Goal: Task Accomplishment & Management: Complete application form

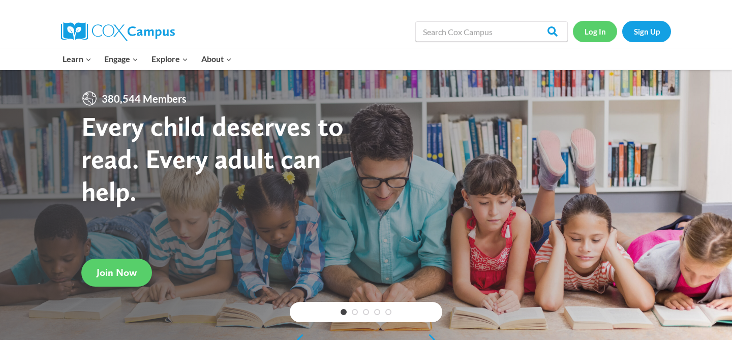
click at [581, 21] on link "Log In" at bounding box center [595, 31] width 44 height 21
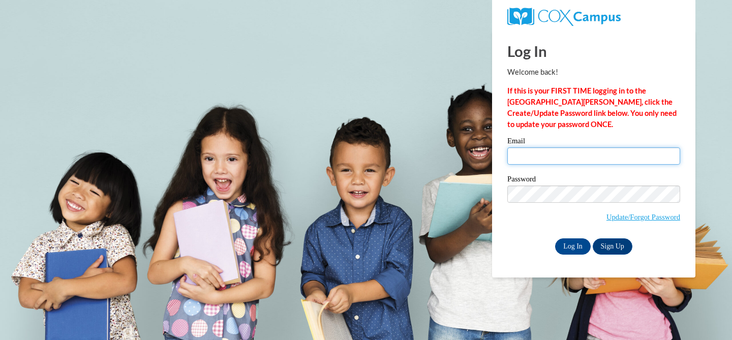
click at [527, 153] on input "Email" at bounding box center [593, 155] width 173 height 17
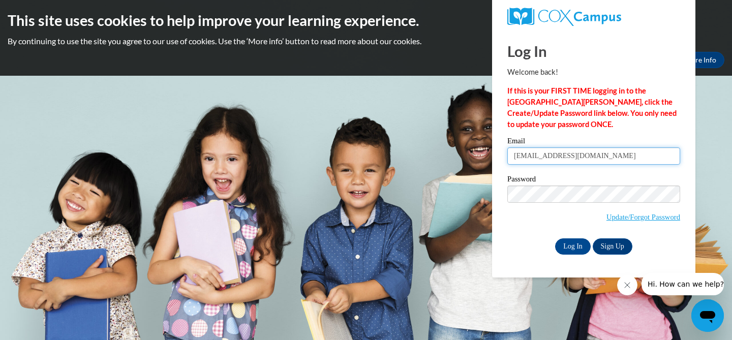
type input "[EMAIL_ADDRESS][DOMAIN_NAME]"
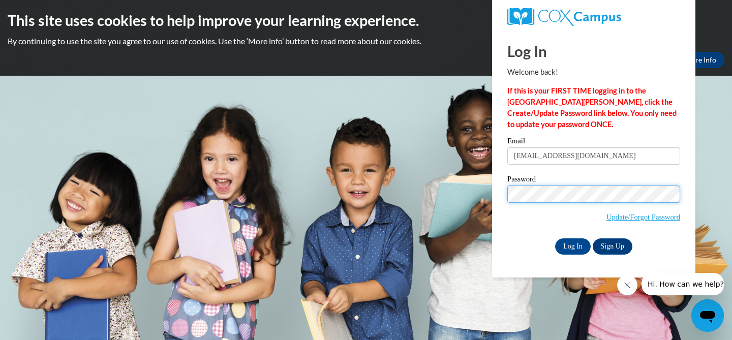
click at [555, 238] on input "Log In" at bounding box center [573, 246] width 36 height 16
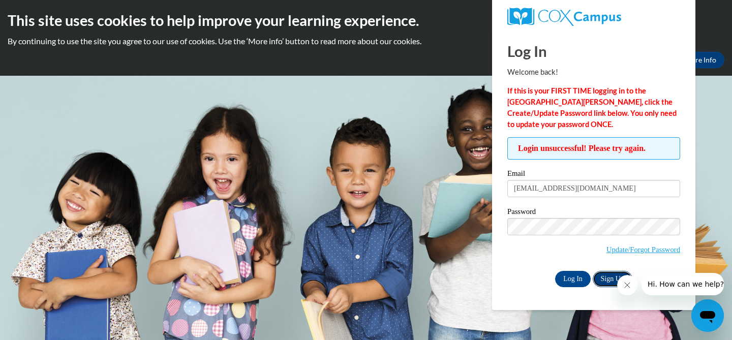
click at [597, 273] on link "Sign Up" at bounding box center [613, 279] width 40 height 16
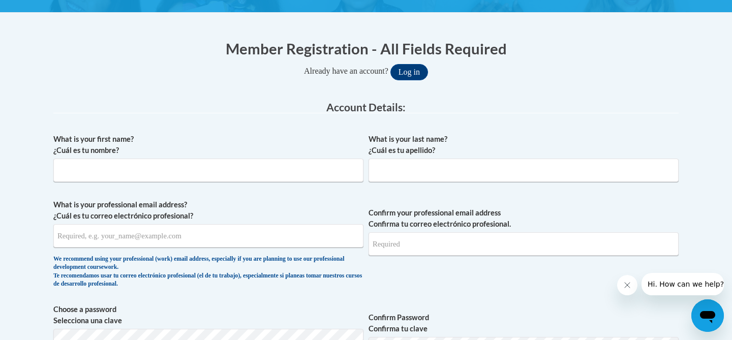
scroll to position [197, 0]
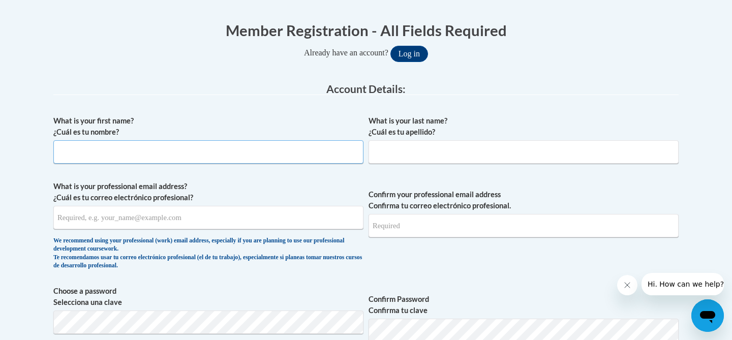
click at [225, 152] on input "What is your first name? ¿Cuál es tu nombre?" at bounding box center [208, 151] width 310 height 23
type input "Mackenzie"
click at [437, 156] on input "What is your last name? ¿Cuál es tu apellido?" at bounding box center [523, 151] width 310 height 23
type input "Marquardt"
click at [325, 210] on input "What is your professional email address? ¿Cuál es tu correo electrónico profesi…" at bounding box center [208, 217] width 310 height 23
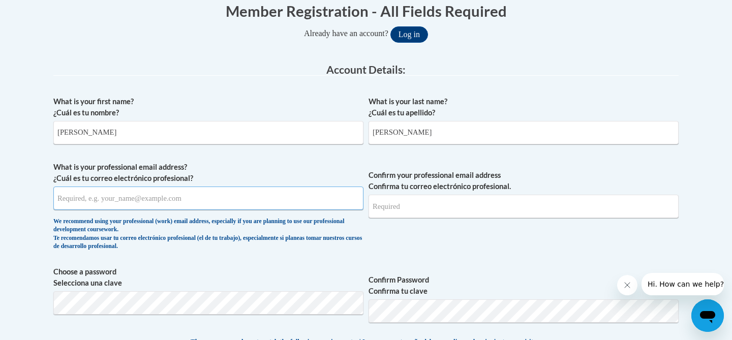
scroll to position [220, 0]
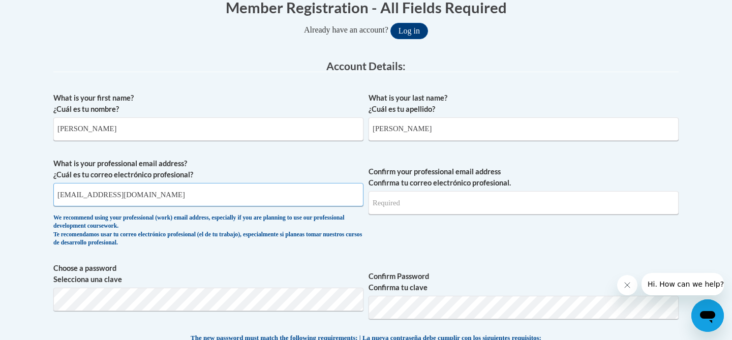
type input "mmarquardt@sasd.net"
click at [477, 200] on input "Confirm your professional email address Confirma tu correo electrónico profesio…" at bounding box center [523, 202] width 310 height 23
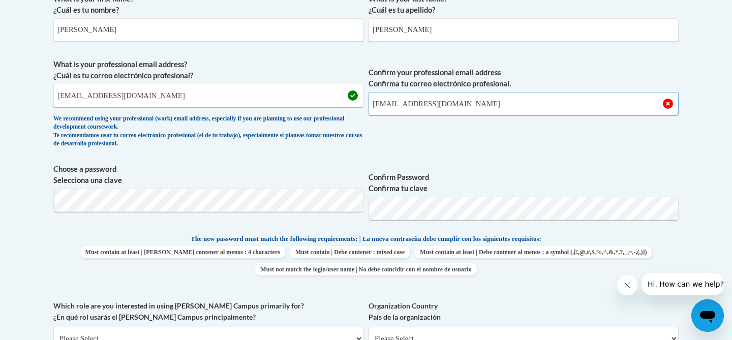
scroll to position [336, 0]
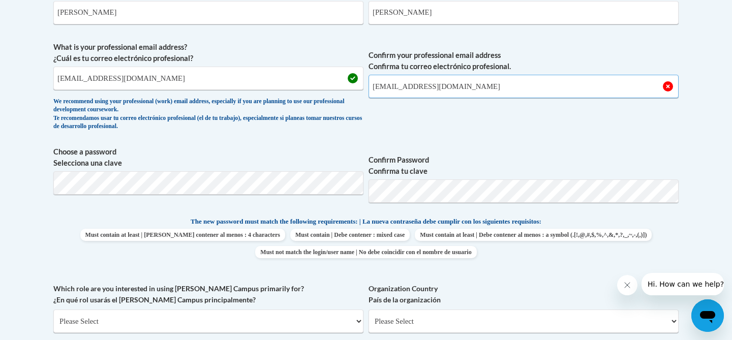
type input "mmarquardt@sasd.net"
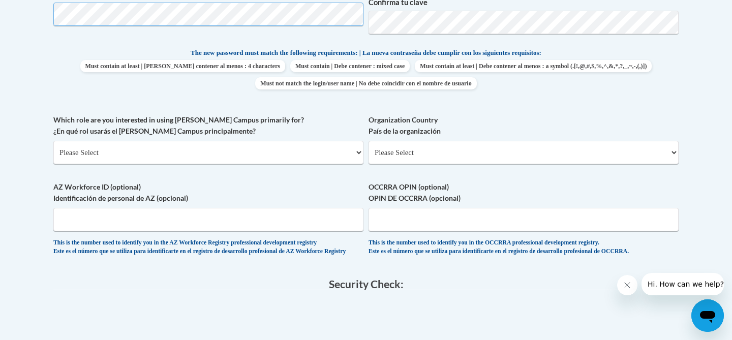
scroll to position [499, 0]
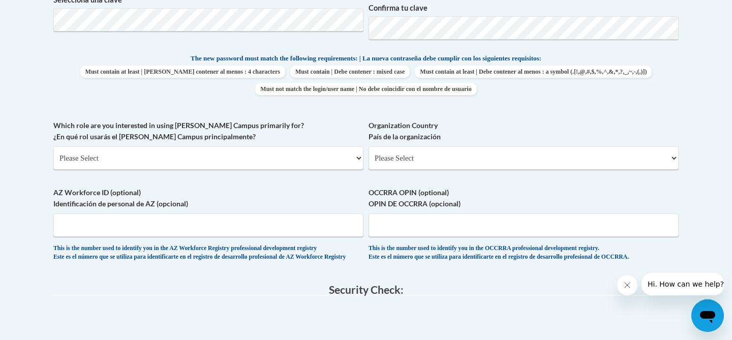
click at [276, 171] on div "Which role are you interested in using Cox Campus primarily for? ¿En qué rol us…" at bounding box center [208, 148] width 310 height 57
click at [272, 155] on select "Please Select College/University | Colegio/Universidad Community/Nonprofit Part…" at bounding box center [208, 157] width 310 height 23
click at [53, 146] on select "Please Select College/University | Colegio/Universidad Community/Nonprofit Part…" at bounding box center [208, 157] width 310 height 23
click at [272, 159] on select "Please Select College/University | Colegio/Universidad Community/Nonprofit Part…" at bounding box center [208, 157] width 310 height 23
select select "fbf2d438-af2f-41f8-98f1-81c410e29de3"
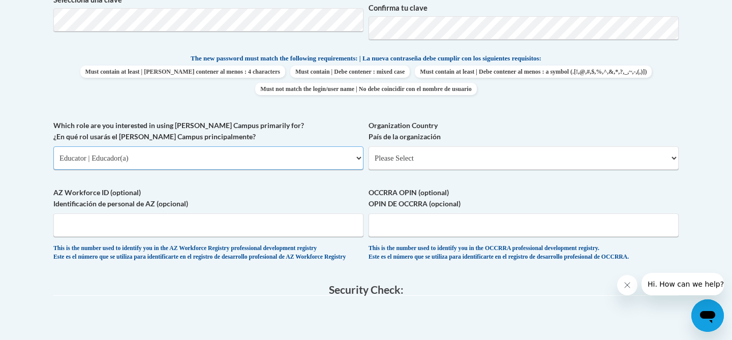
click at [53, 146] on select "Please Select College/University | Colegio/Universidad Community/Nonprofit Part…" at bounding box center [208, 157] width 310 height 23
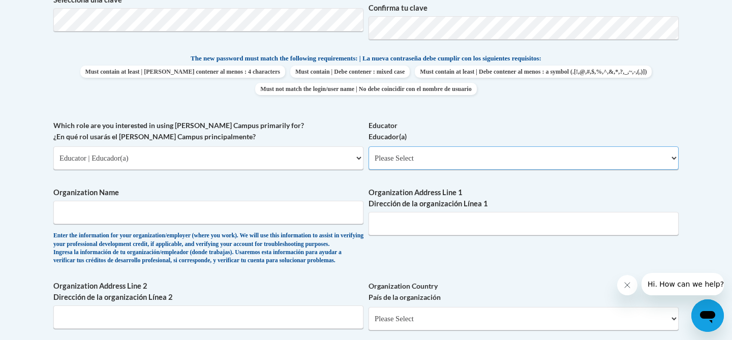
click at [437, 154] on select "Please Select Early Learning/Daycare Teacher/Family Home Care Provider | Maestr…" at bounding box center [523, 157] width 310 height 23
select select "8e40623d-54d0-45cd-9f92-5df65cd3f8cf"
click at [368, 146] on select "Please Select Early Learning/Daycare Teacher/Family Home Care Provider | Maestr…" at bounding box center [523, 157] width 310 height 23
click at [311, 215] on input "Organization Name" at bounding box center [208, 212] width 310 height 23
type input "Sheboygan Area School District"
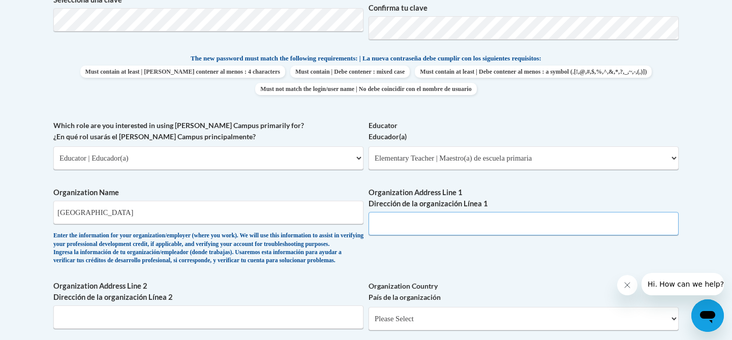
click at [505, 231] on input "Organization Address Line 1 Dirección de la organización Línea 1" at bounding box center [523, 223] width 310 height 23
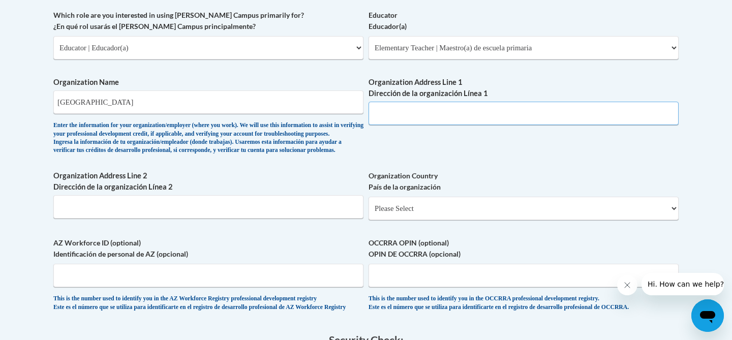
scroll to position [611, 0]
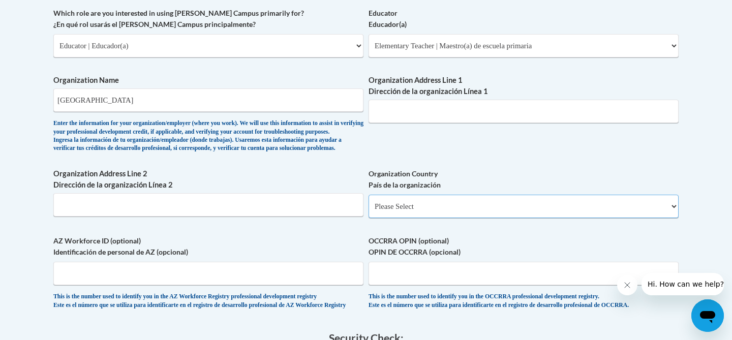
click at [505, 218] on select "Please Select United States | Estados Unidos Outside of the United States | Fue…" at bounding box center [523, 206] width 310 height 23
select select "ad49bcad-a171-4b2e-b99c-48b446064914"
click at [368, 211] on select "Please Select United States | Estados Unidos Outside of the United States | Fue…" at bounding box center [523, 206] width 310 height 23
select select
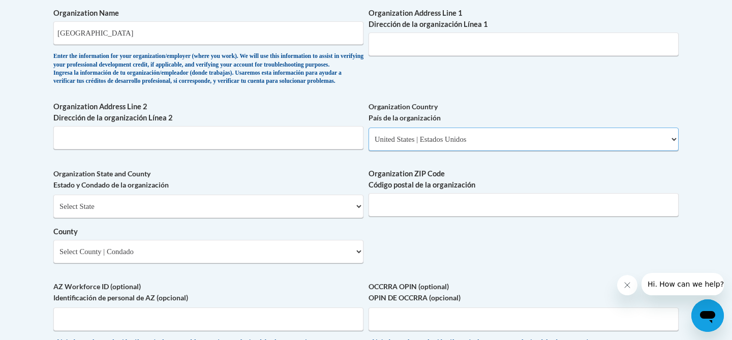
scroll to position [722, 0]
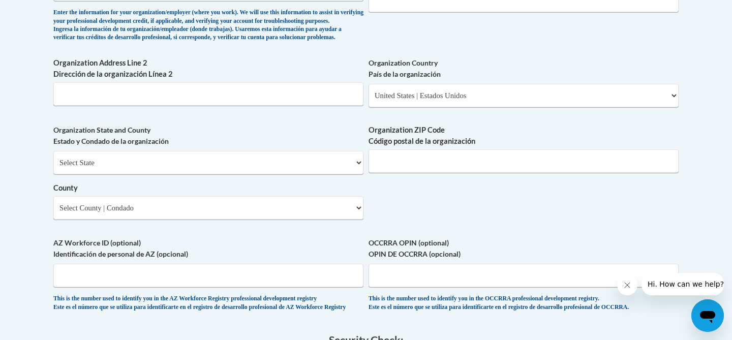
click at [312, 191] on div "Select State Alabama Alaska Arizona Arkansas California Colorado Connecticut De…" at bounding box center [208, 185] width 310 height 69
click at [307, 174] on select "Select State Alabama Alaska Arizona Arkansas California Colorado Connecticut De…" at bounding box center [208, 162] width 310 height 23
select select "Wisconsin"
click at [53, 167] on select "Select State Alabama Alaska Arizona Arkansas California Colorado Connecticut De…" at bounding box center [208, 162] width 310 height 23
click at [406, 173] on input "Organization ZIP Code Código postal de la organización" at bounding box center [523, 160] width 310 height 23
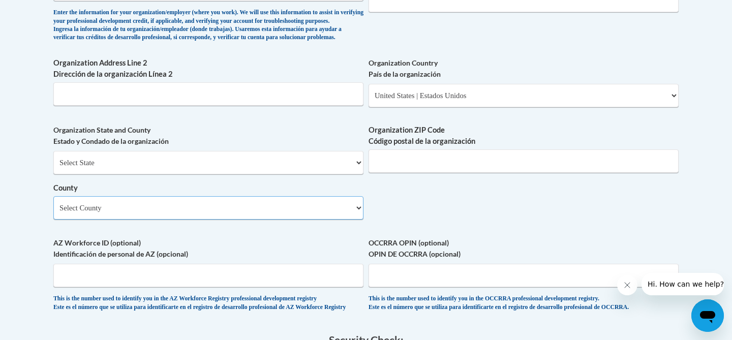
click at [274, 220] on select "Select County Adams Ashland Barron Bayfield Brown Buffalo Burnett Calumet Chipp…" at bounding box center [208, 207] width 310 height 23
select select "Sheboygan"
click at [53, 212] on select "Select County Adams Ashland Barron Bayfield Brown Buffalo Burnett Calumet Chipp…" at bounding box center [208, 207] width 310 height 23
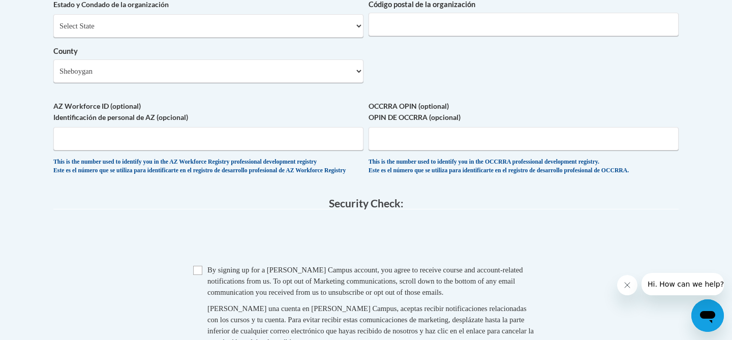
scroll to position [926, 0]
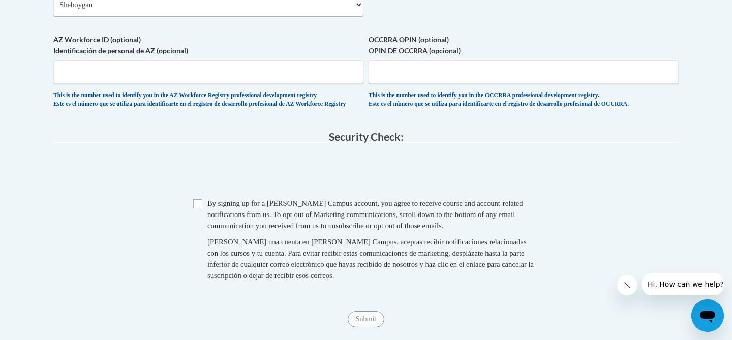
click at [197, 221] on fieldset "Security Check: Enter the security code + = TextBox Checkbox" at bounding box center [365, 217] width 625 height 173
click at [197, 208] on input "Checkbox" at bounding box center [197, 203] width 9 height 9
checkbox input "true"
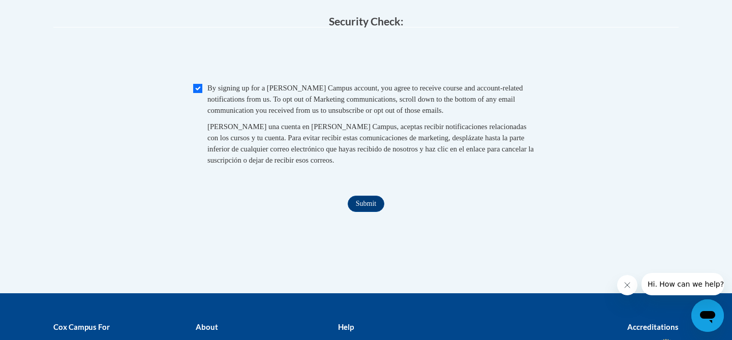
click at [359, 212] on input "Submit" at bounding box center [366, 204] width 37 height 16
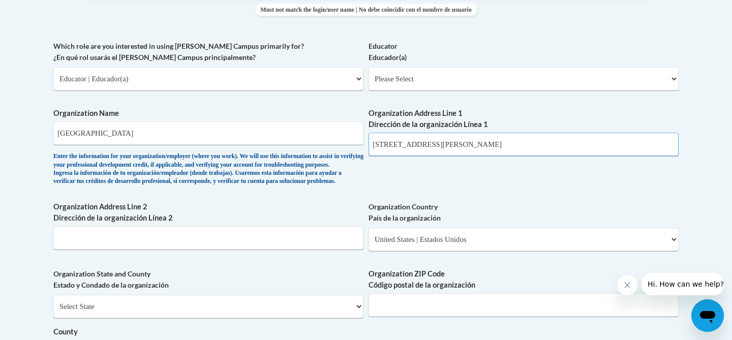
scroll to position [601, 0]
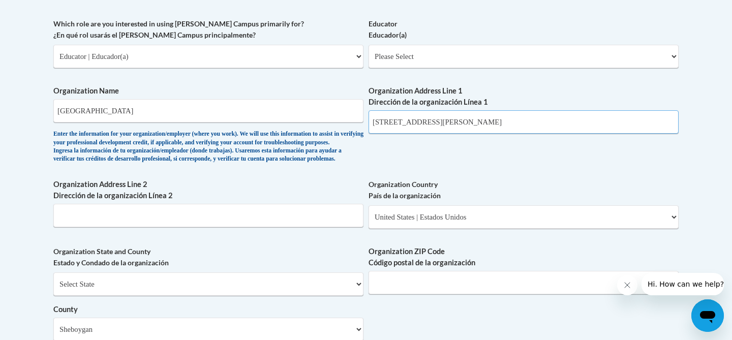
type input "3330 Stahl Rd"
click at [327, 227] on input "Organization Address Line 2 Dirección de la organización Línea 2" at bounding box center [208, 215] width 310 height 23
type input "Sheboygan"
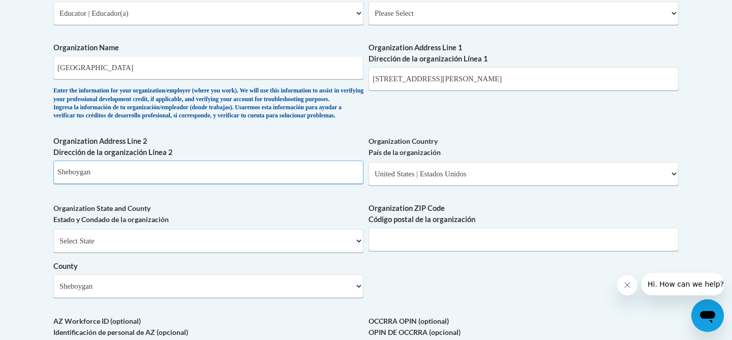
scroll to position [728, 0]
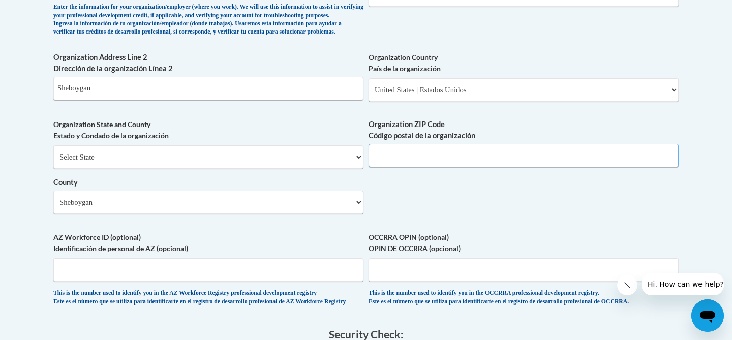
click at [405, 167] on input "Organization ZIP Code Código postal de la organización" at bounding box center [523, 155] width 310 height 23
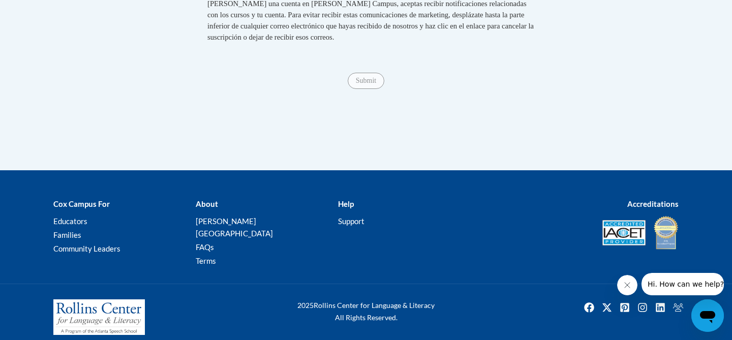
scroll to position [1187, 0]
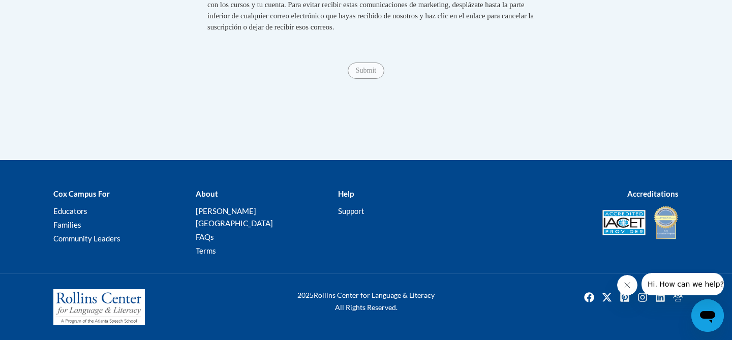
type input "53081"
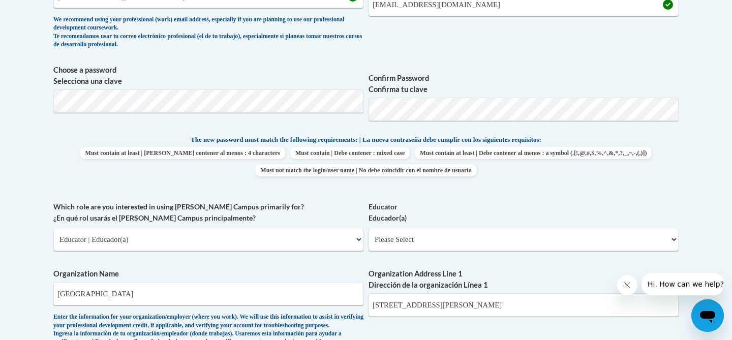
scroll to position [445, 0]
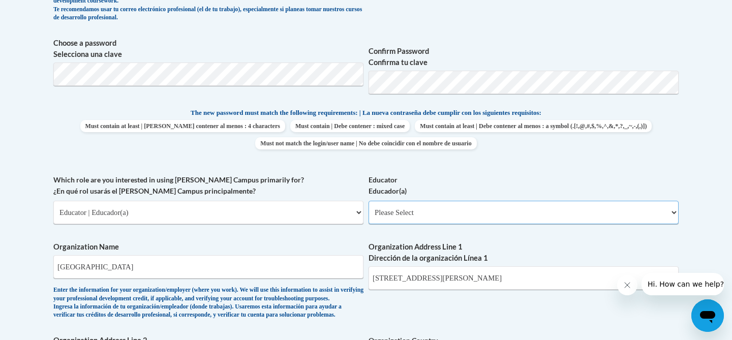
click at [415, 217] on select "Please Select Early Learning/Daycare Teacher/Family Home Care Provider | Maestr…" at bounding box center [523, 212] width 310 height 23
select select "8e40623d-54d0-45cd-9f92-5df65cd3f8cf"
click at [368, 201] on select "Please Select Early Learning/Daycare Teacher/Family Home Care Provider | Maestr…" at bounding box center [523, 212] width 310 height 23
select select "null"
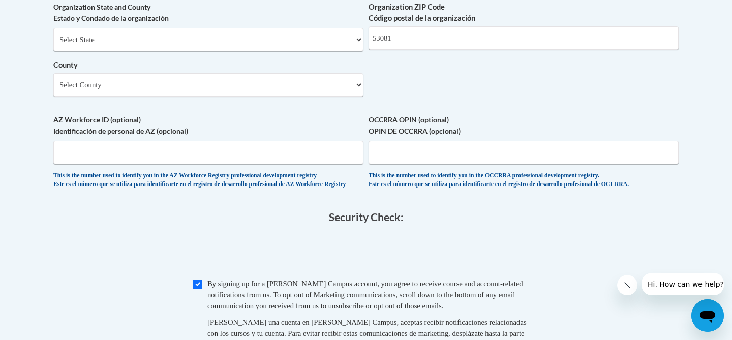
scroll to position [848, 0]
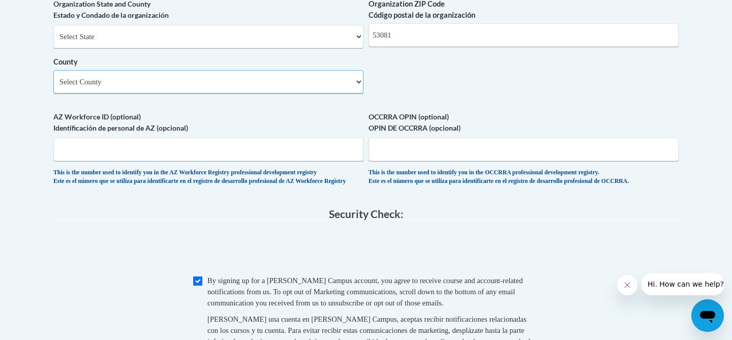
click at [349, 91] on select "Select County Adams Ashland Barron Bayfield Brown Buffalo Burnett Calumet Chipp…" at bounding box center [208, 81] width 310 height 23
click at [284, 94] on select "Select County Adams Ashland Barron Bayfield Brown Buffalo Burnett Calumet Chipp…" at bounding box center [208, 81] width 310 height 23
select select "Sheboygan"
click at [53, 86] on select "Select County Adams Ashland Barron Bayfield Brown Buffalo Burnett Calumet Chipp…" at bounding box center [208, 81] width 310 height 23
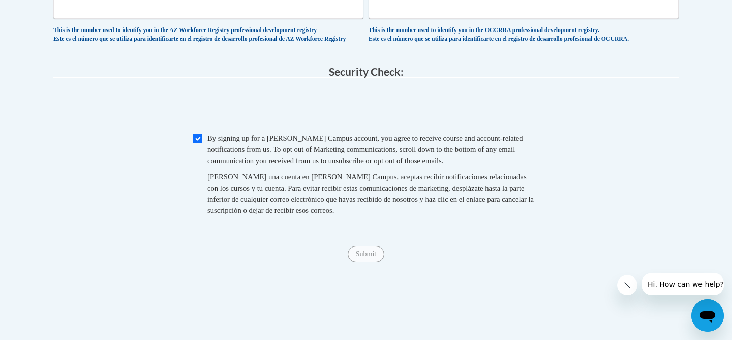
scroll to position [999, 0]
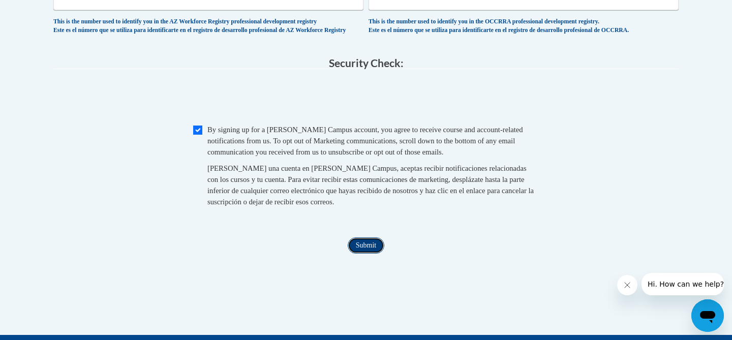
click at [372, 254] on input "Submit" at bounding box center [366, 245] width 37 height 16
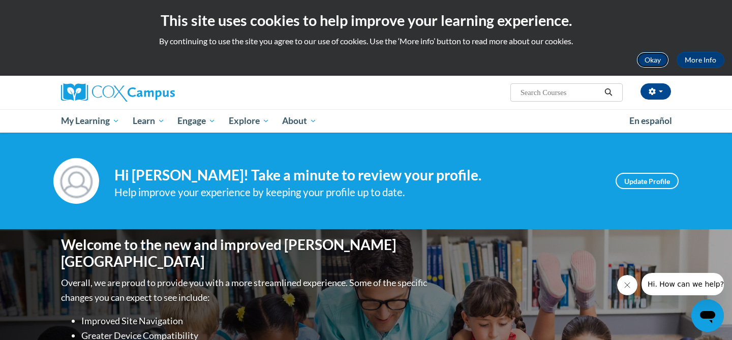
click at [661, 58] on button "Okay" at bounding box center [652, 60] width 33 height 16
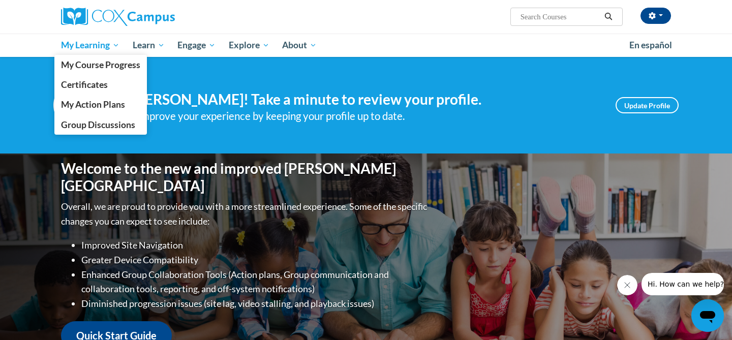
click at [67, 47] on span "My Learning" at bounding box center [90, 45] width 58 height 12
click at [83, 58] on link "My Course Progress" at bounding box center [100, 65] width 93 height 20
